Goal: Manage account settings

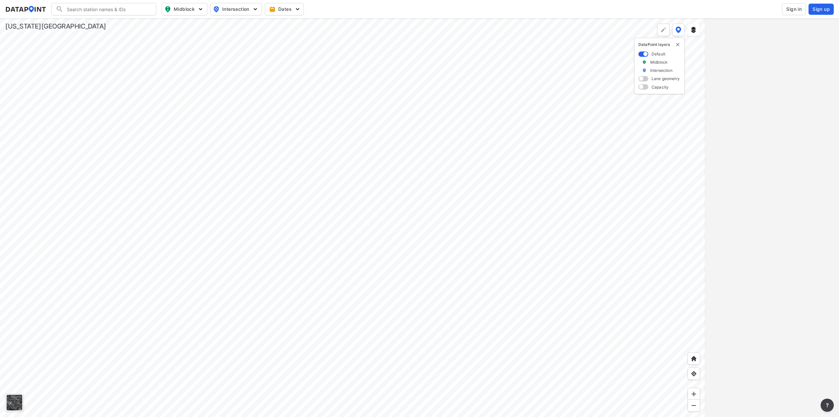
click at [399, 266] on div at bounding box center [353, 217] width 706 height 398
click at [518, 337] on div at bounding box center [353, 217] width 706 height 398
click at [439, 228] on div at bounding box center [353, 217] width 706 height 398
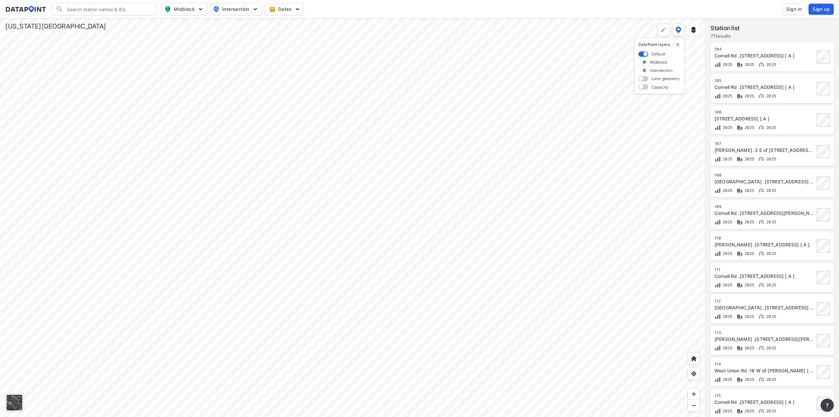
click at [390, 240] on div at bounding box center [353, 217] width 706 height 398
click at [259, 340] on div at bounding box center [353, 217] width 706 height 398
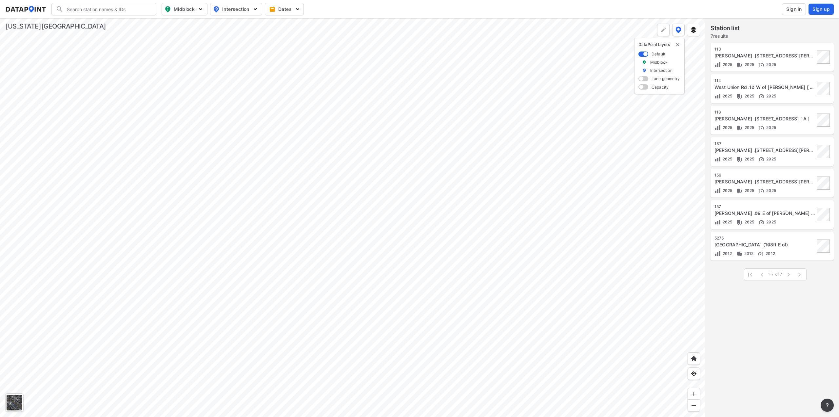
click at [491, 205] on div at bounding box center [353, 217] width 706 height 398
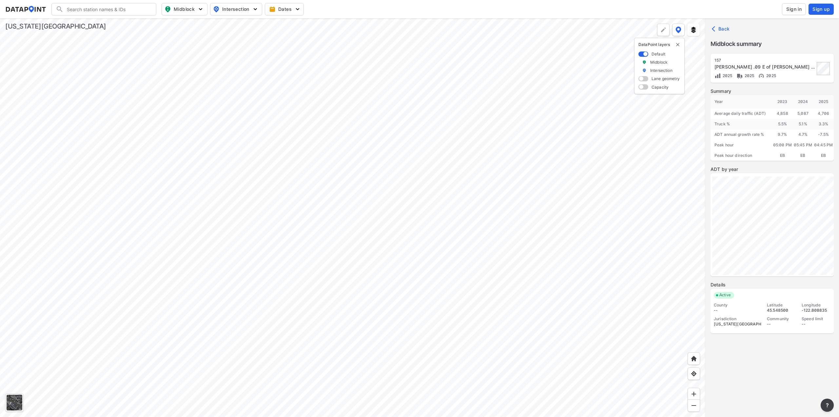
click at [645, 88] on span at bounding box center [644, 86] width 10 height 5
click at [643, 88] on input "checkbox" at bounding box center [641, 88] width 4 height 0
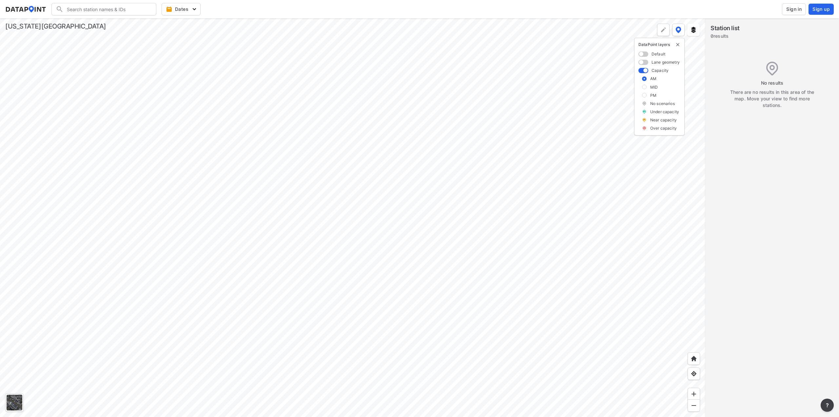
click at [643, 70] on span at bounding box center [644, 70] width 10 height 5
click at [643, 71] on input "checkbox" at bounding box center [641, 71] width 4 height 0
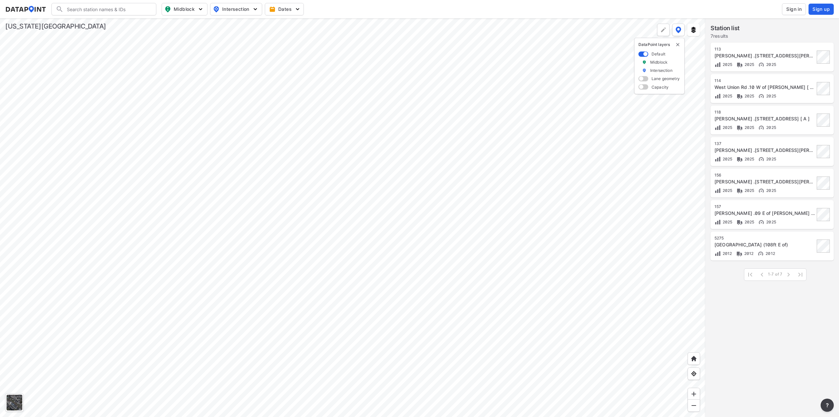
click at [490, 205] on div at bounding box center [353, 217] width 706 height 398
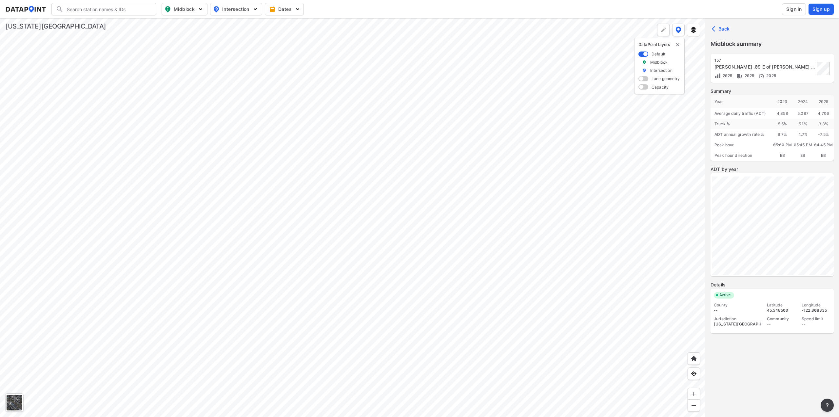
click at [512, 266] on div at bounding box center [353, 217] width 706 height 398
click at [606, 131] on div at bounding box center [353, 217] width 706 height 398
click at [497, 268] on div at bounding box center [353, 217] width 706 height 398
click at [552, 235] on div at bounding box center [353, 217] width 706 height 398
